Goal: Check status

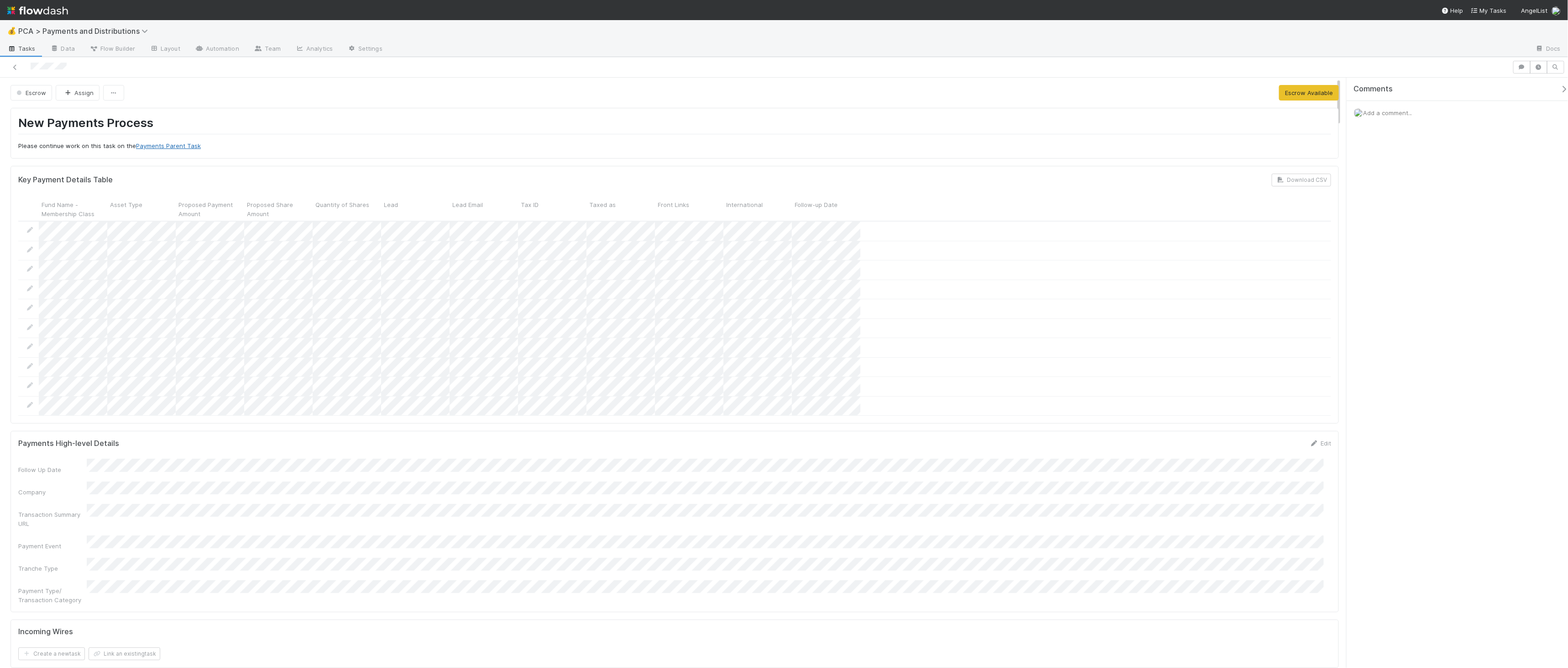
click at [180, 145] on link "Payments Parent Task" at bounding box center [168, 145] width 65 height 7
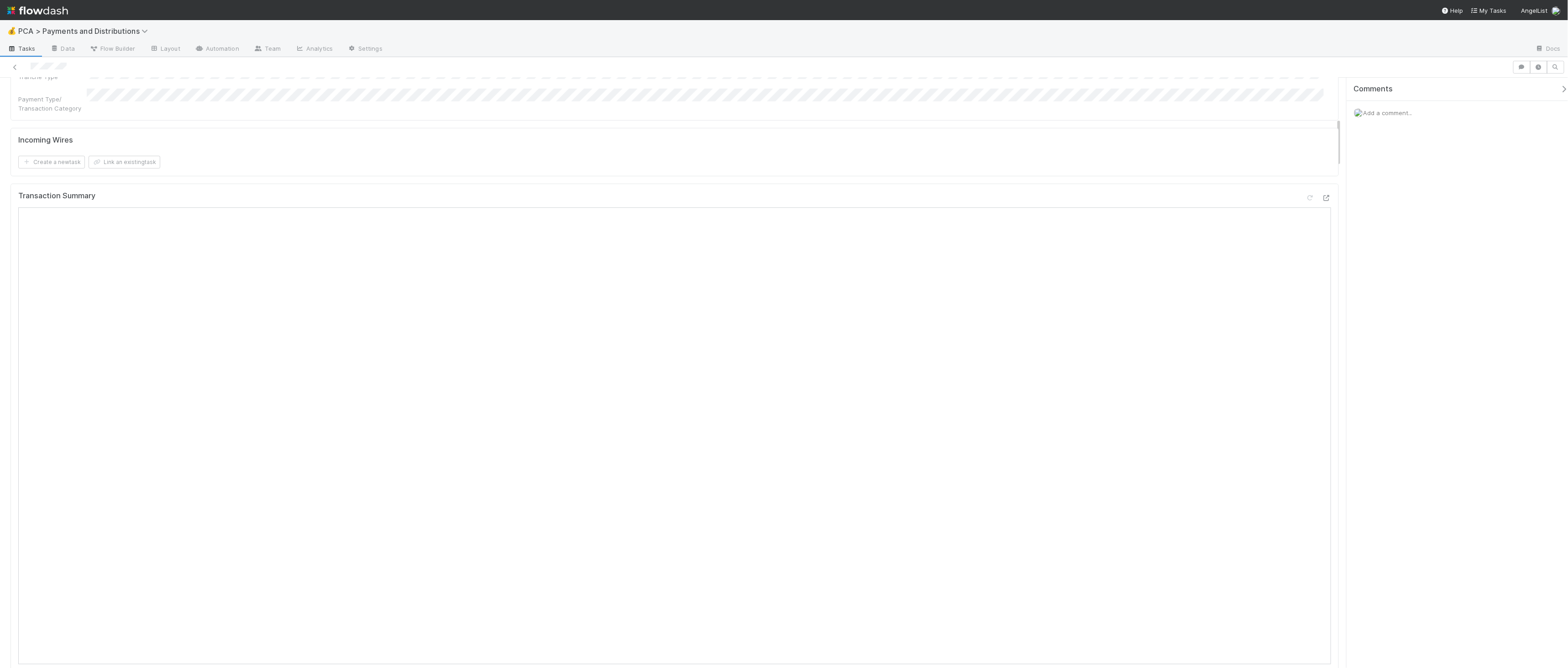
scroll to position [487, 0]
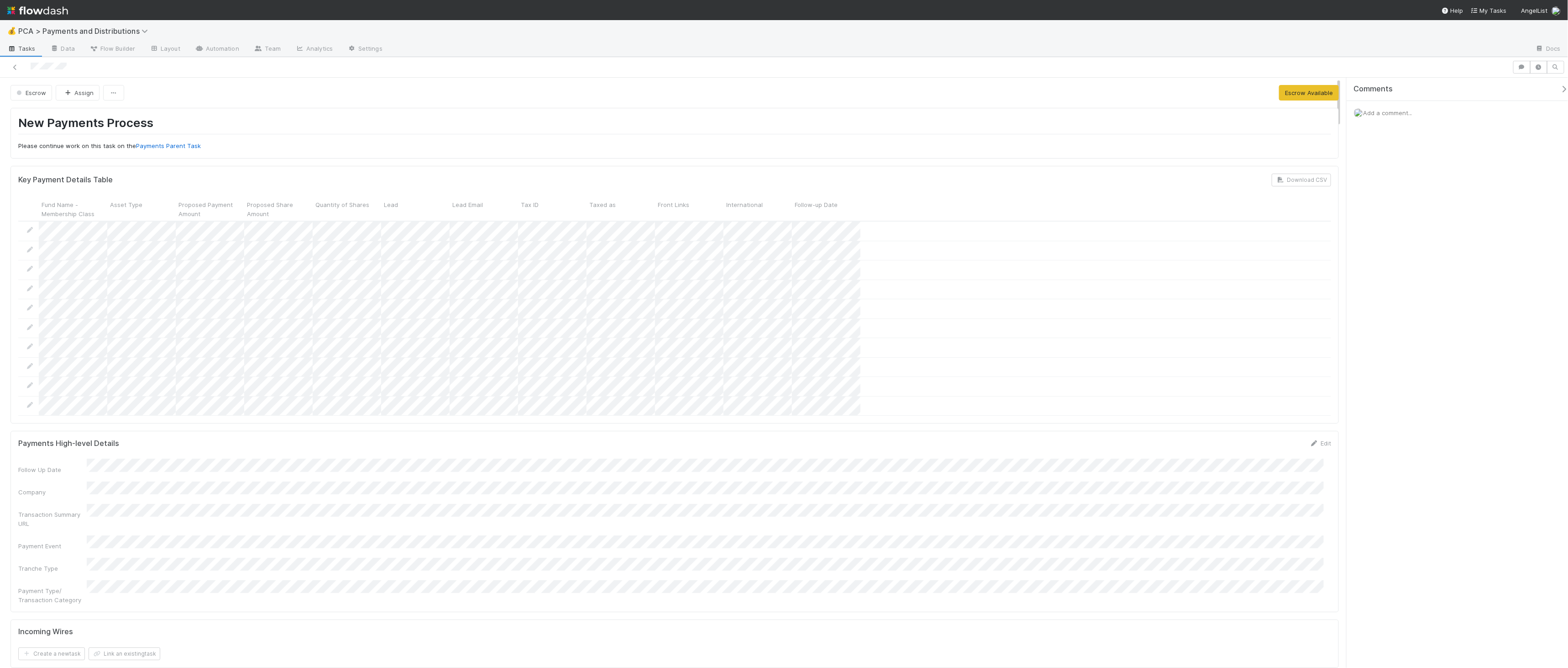
scroll to position [337, 0]
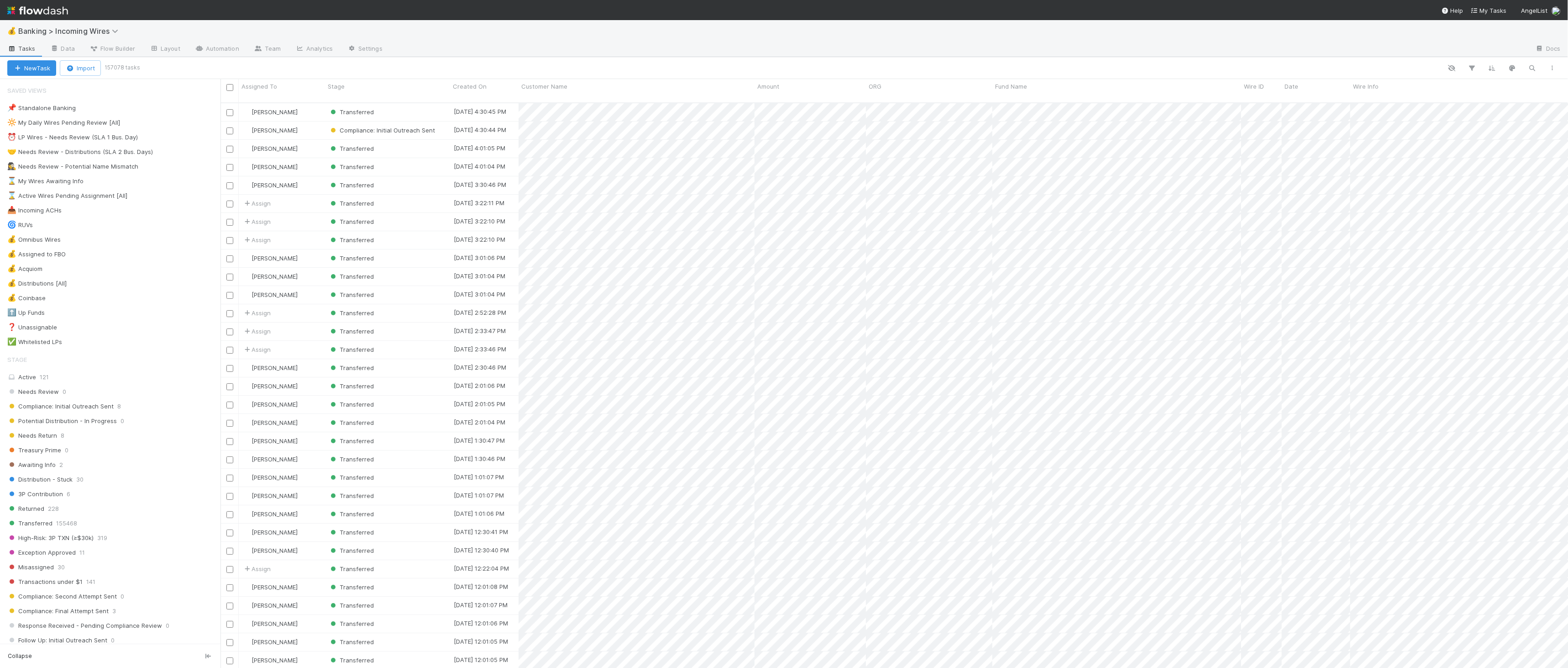
scroll to position [565, 1340]
click at [1536, 66] on icon "button" at bounding box center [1533, 68] width 10 height 8
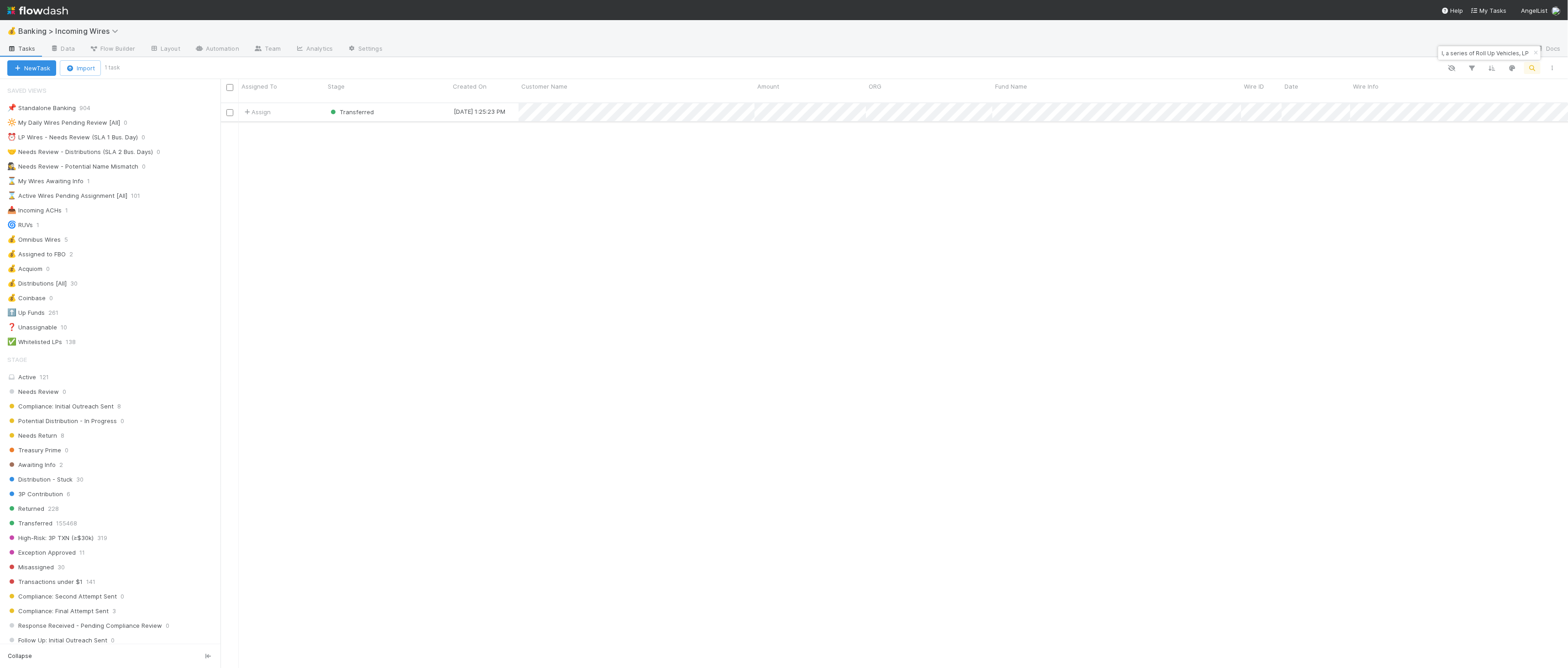
type input "CO76 Fund I, a series of Roll Up Vehicles, LP"
click at [403, 103] on div "Transferred" at bounding box center [387, 112] width 125 height 17
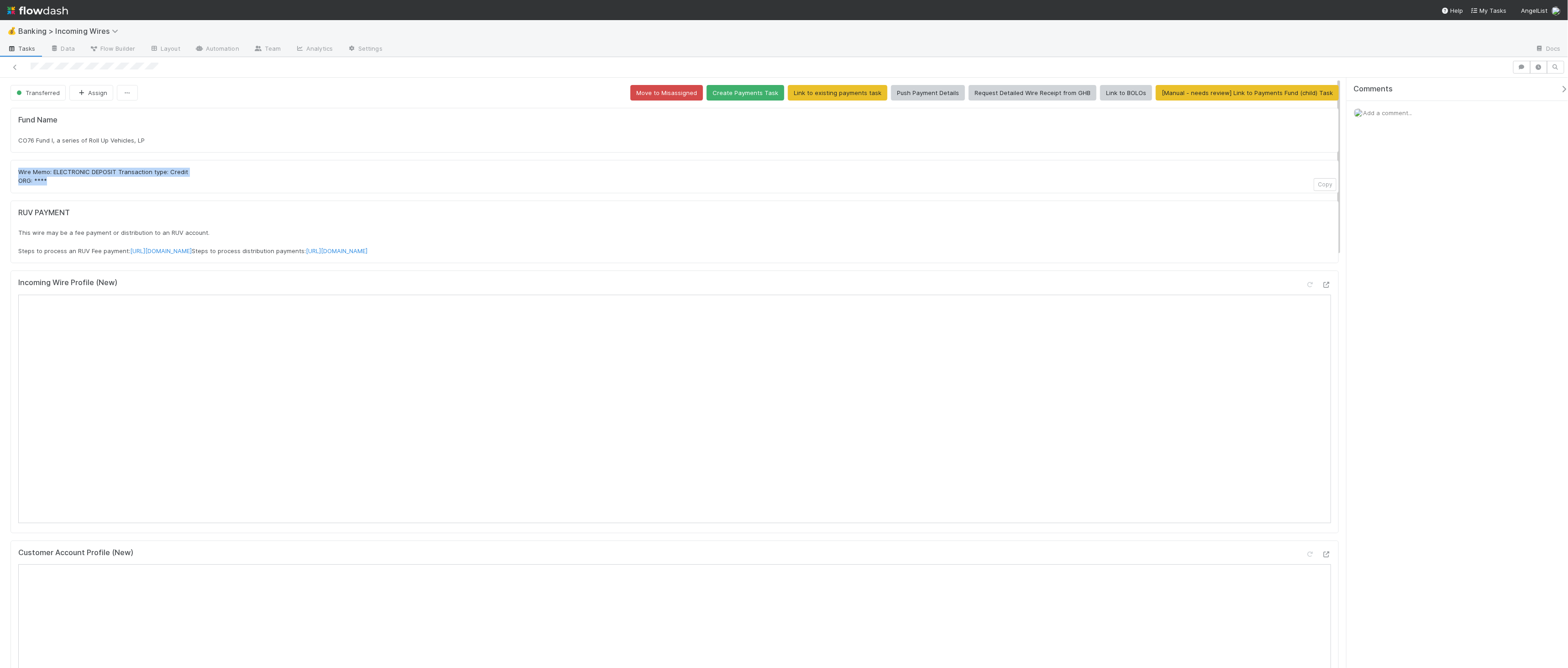
drag, startPoint x: 113, startPoint y: 183, endPoint x: 154, endPoint y: 161, distance: 46.5
click at [49, 164] on div "Wire Memo: ELECTRONIC DEPOSIT Transaction type: Credit ORG: **** Copy" at bounding box center [674, 176] width 1328 height 33
click at [276, 141] on div "CO76 Fund I, a series of Roll Up Vehicles, LP" at bounding box center [675, 141] width 1313 height 10
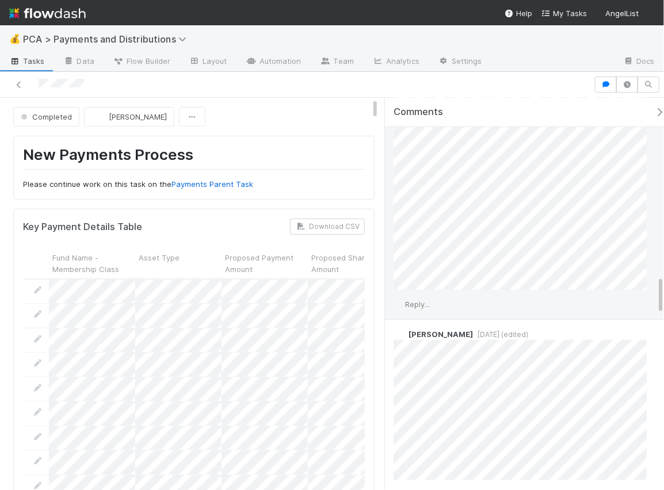
scroll to position [1890, 0]
